Goal: Find specific page/section: Find specific page/section

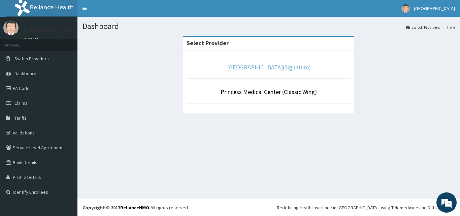
click at [251, 70] on link "[GEOGRAPHIC_DATA](Signature)" at bounding box center [269, 67] width 84 height 8
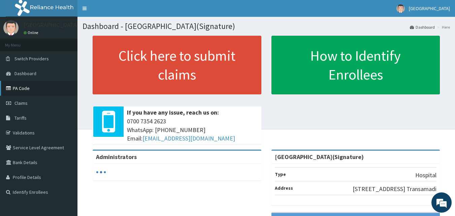
click at [39, 93] on link "PA Code" at bounding box center [38, 88] width 77 height 15
